Goal: Browse casually: Explore the website without a specific task or goal

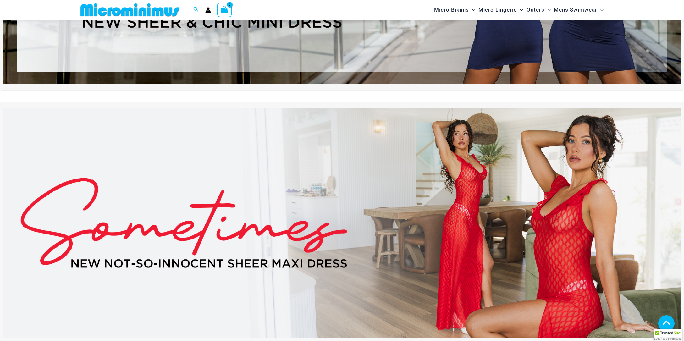
scroll to position [226, 0]
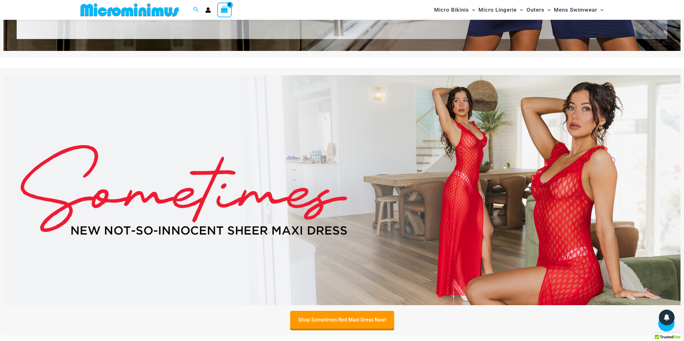
click at [525, 186] on img at bounding box center [341, 190] width 677 height 230
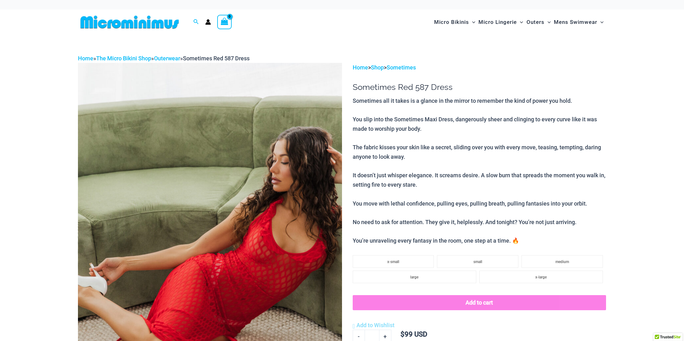
click at [225, 193] on img at bounding box center [210, 261] width 264 height 396
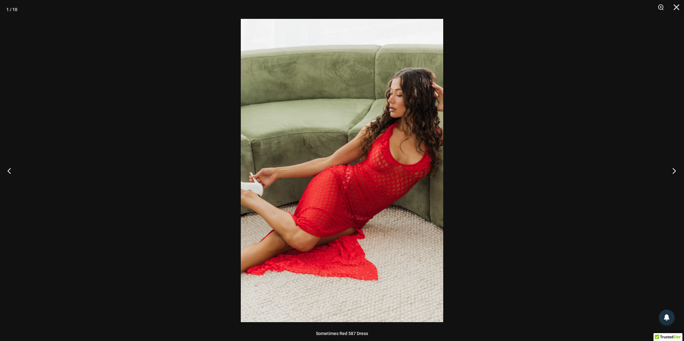
click at [673, 169] on button "Next" at bounding box center [672, 170] width 24 height 31
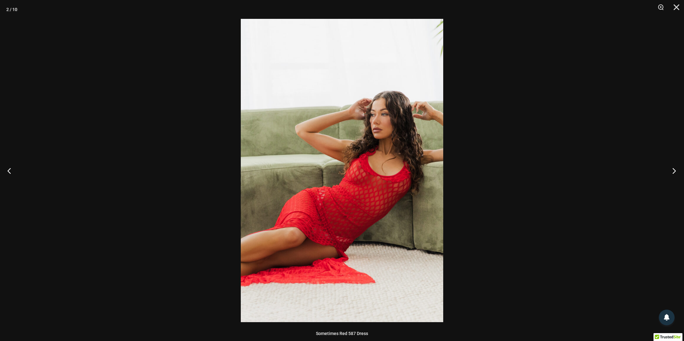
click at [673, 169] on button "Next" at bounding box center [672, 170] width 24 height 31
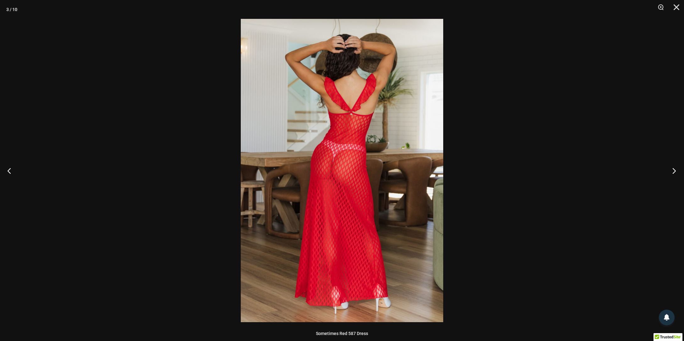
click at [673, 169] on button "Next" at bounding box center [672, 170] width 24 height 31
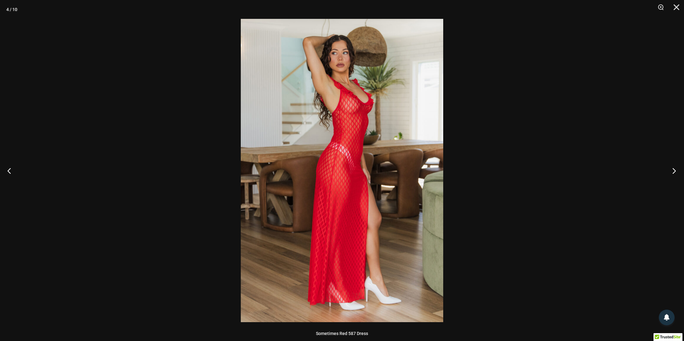
click at [673, 169] on button "Next" at bounding box center [672, 170] width 24 height 31
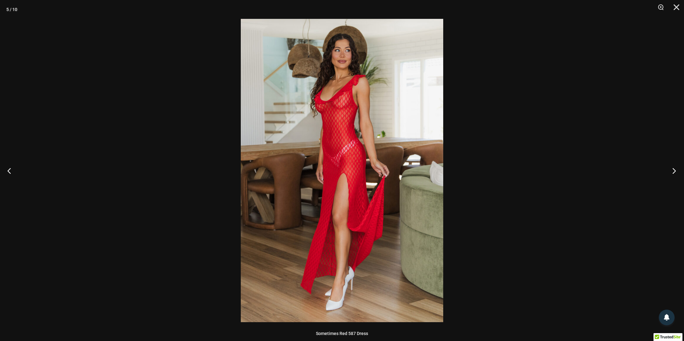
click at [673, 169] on button "Next" at bounding box center [672, 170] width 24 height 31
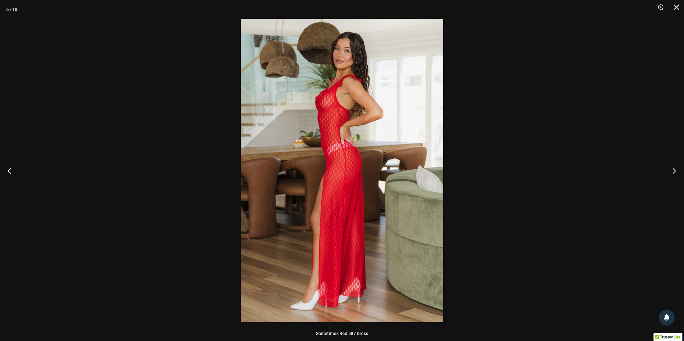
click at [673, 169] on button "Next" at bounding box center [672, 170] width 24 height 31
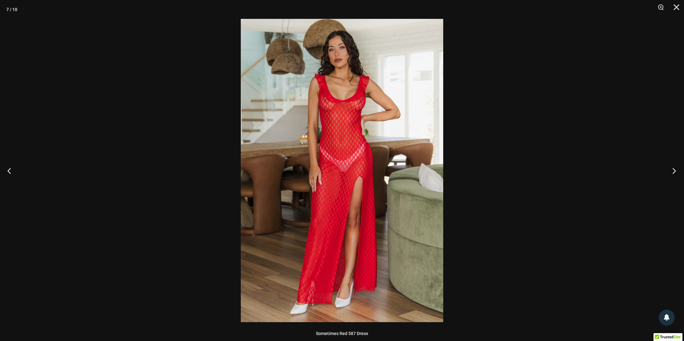
click at [673, 169] on button "Next" at bounding box center [672, 170] width 24 height 31
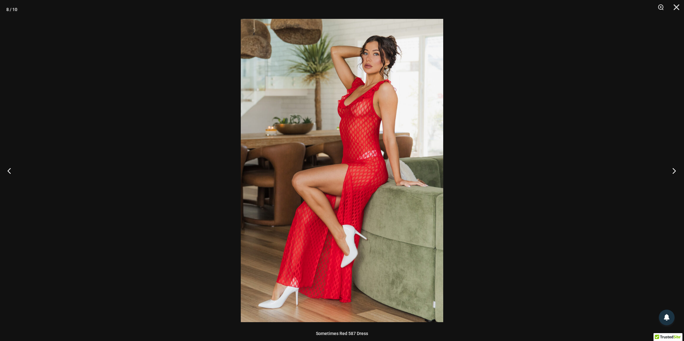
click at [673, 169] on button "Next" at bounding box center [672, 170] width 24 height 31
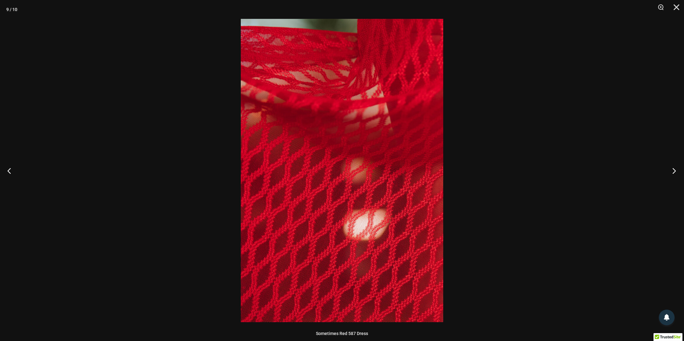
click at [673, 169] on button "Next" at bounding box center [672, 170] width 24 height 31
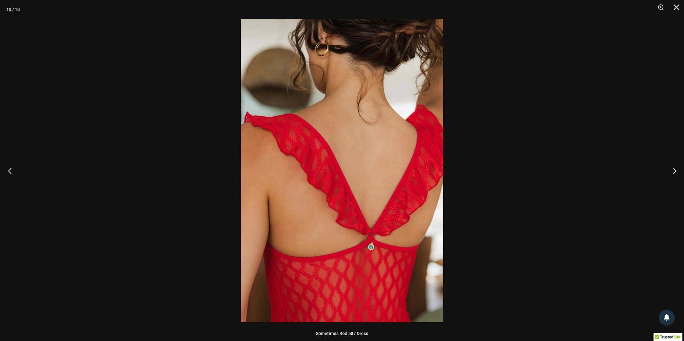
click at [12, 169] on button "Previous" at bounding box center [12, 170] width 24 height 31
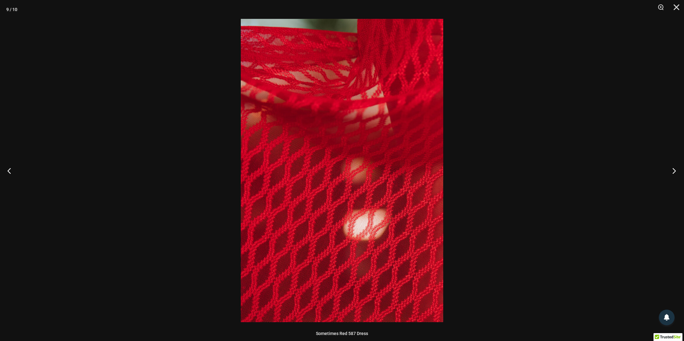
click at [670, 171] on button "Next" at bounding box center [672, 170] width 24 height 31
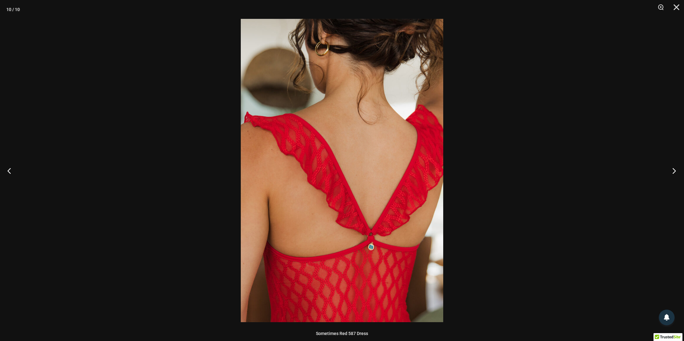
click at [670, 171] on button "Next" at bounding box center [672, 170] width 24 height 31
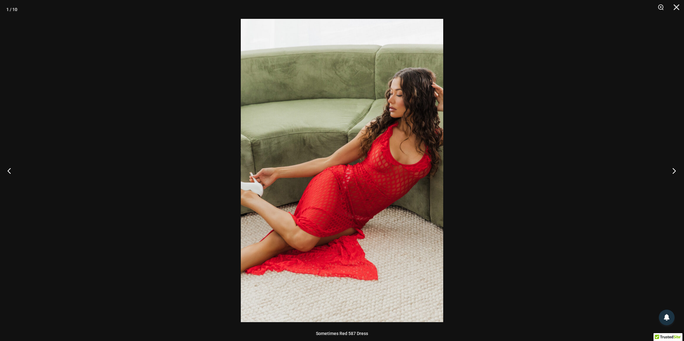
click at [670, 171] on button "Next" at bounding box center [672, 170] width 24 height 31
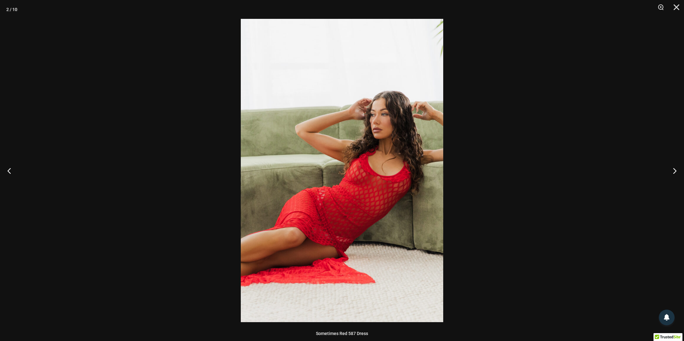
click at [569, 138] on div at bounding box center [342, 170] width 684 height 341
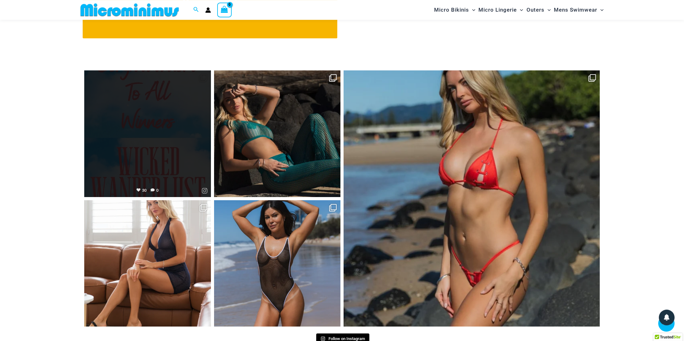
scroll to position [2973, 0]
